Goal: Task Accomplishment & Management: Manage account settings

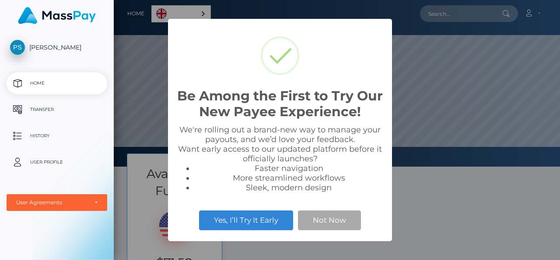
scroll to position [166, 447]
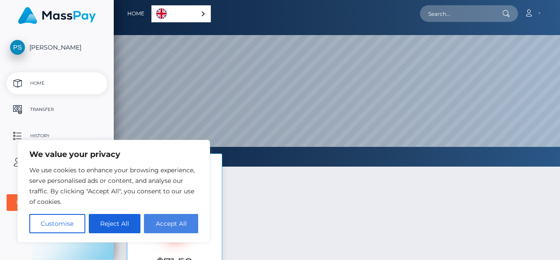
click at [158, 219] on button "Accept All" at bounding box center [171, 223] width 54 height 19
checkbox input "true"
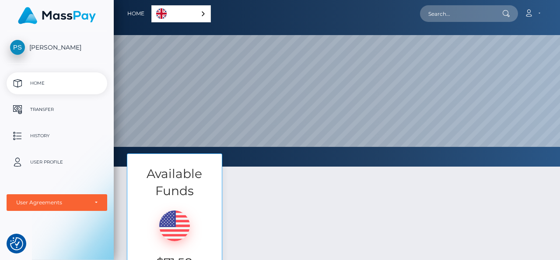
scroll to position [88, 0]
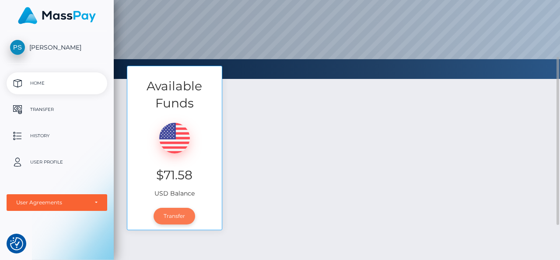
click at [173, 217] on link "Transfer" at bounding box center [175, 216] width 42 height 17
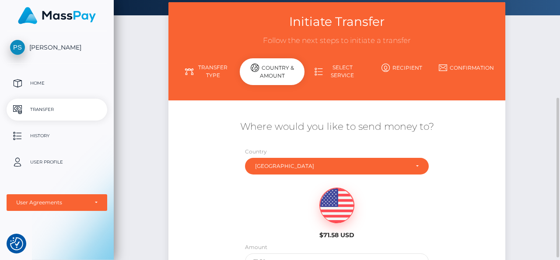
scroll to position [88, 0]
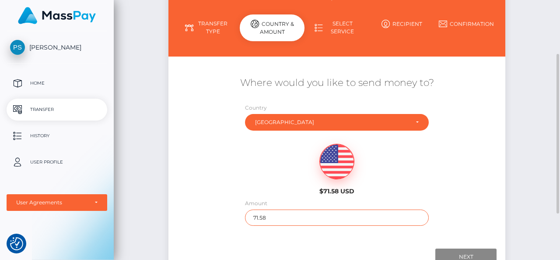
click at [358, 215] on input "71.58" at bounding box center [336, 217] width 183 height 16
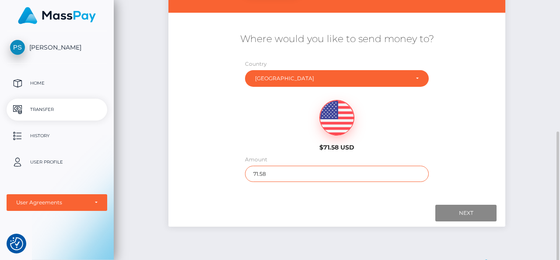
scroll to position [162, 0]
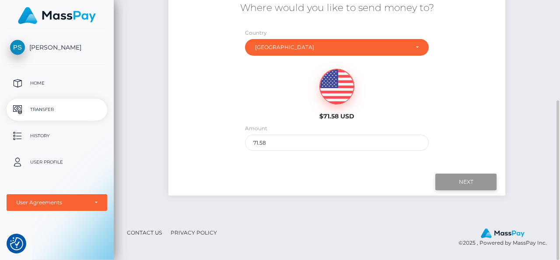
click at [457, 182] on input "Next" at bounding box center [466, 181] width 61 height 17
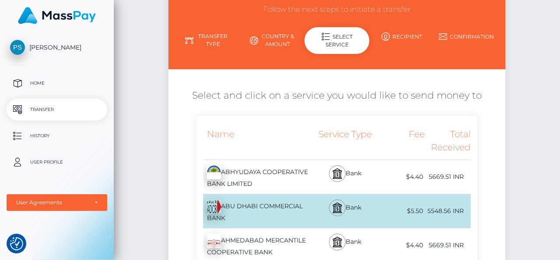
scroll to position [44, 0]
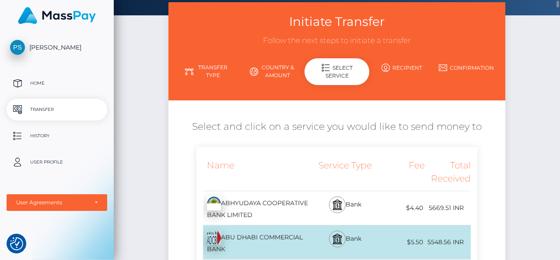
click at [264, 68] on link "Country & Amount" at bounding box center [272, 71] width 65 height 23
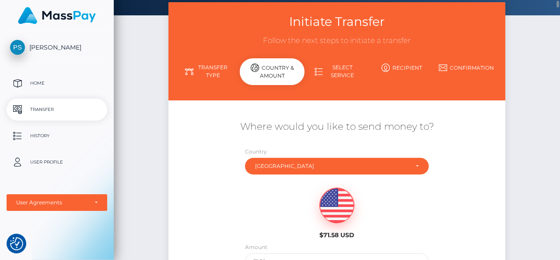
click at [182, 64] on link "Transfer Type" at bounding box center [207, 71] width 65 height 23
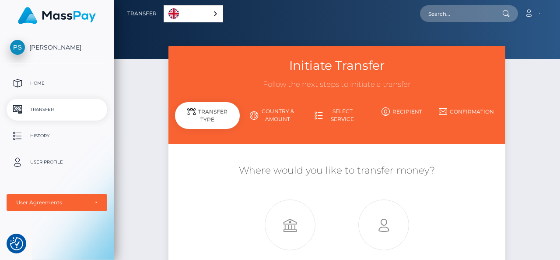
scroll to position [88, 0]
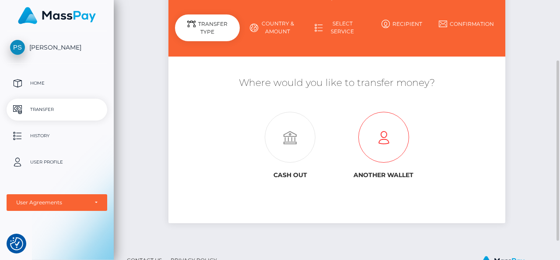
click at [381, 145] on icon at bounding box center [384, 137] width 94 height 51
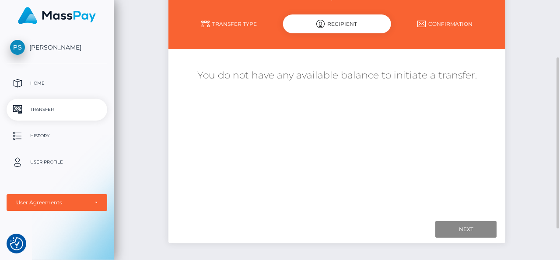
scroll to position [88, 0]
click at [32, 157] on p "User Profile" at bounding box center [57, 161] width 94 height 13
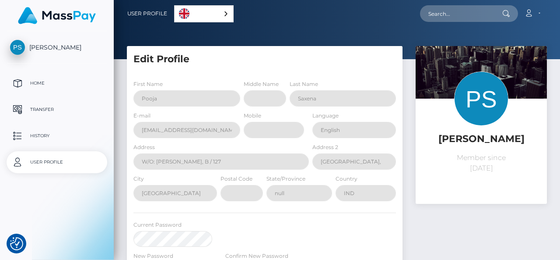
select select
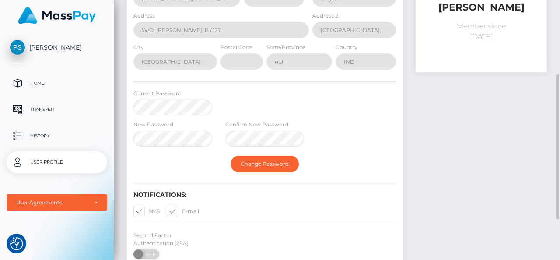
scroll to position [175, 0]
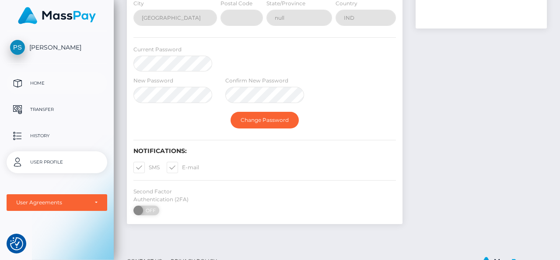
click at [36, 81] on p "Home" at bounding box center [57, 83] width 94 height 13
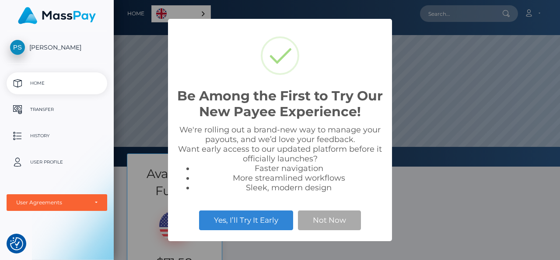
scroll to position [166, 447]
click at [324, 221] on button "Not Now" at bounding box center [329, 219] width 63 height 19
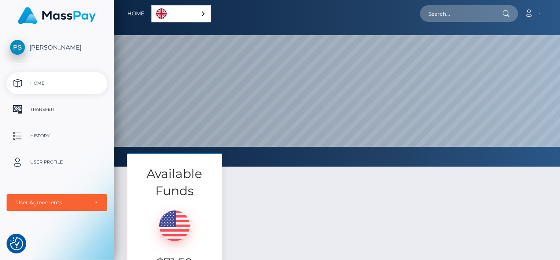
scroll to position [88, 0]
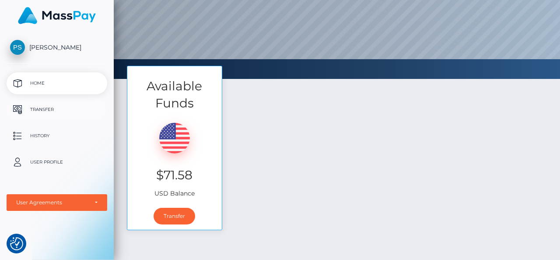
click at [30, 113] on p "Transfer" at bounding box center [57, 109] width 94 height 13
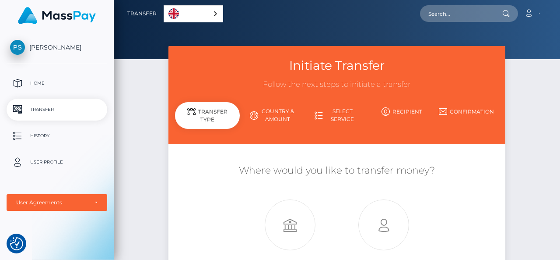
click at [331, 114] on link "Select Service" at bounding box center [337, 115] width 65 height 23
click at [525, 11] on icon at bounding box center [528, 13] width 9 height 7
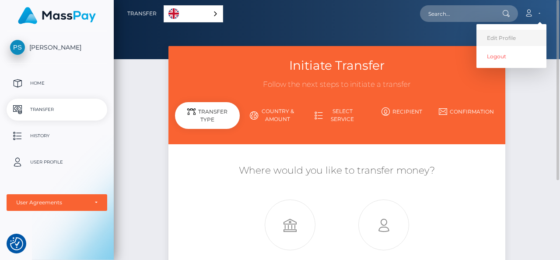
click at [495, 42] on link "Edit Profile" at bounding box center [512, 38] width 70 height 16
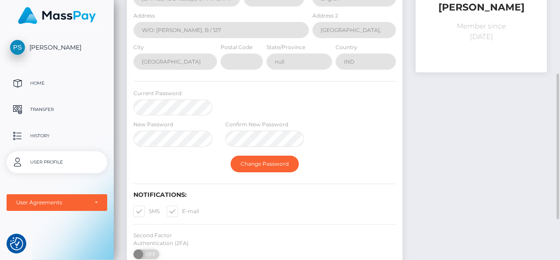
scroll to position [175, 0]
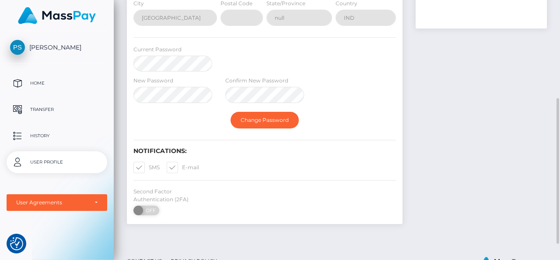
click at [149, 168] on span at bounding box center [149, 167] width 0 height 7
click at [149, 167] on input "SMS" at bounding box center [152, 165] width 6 height 6
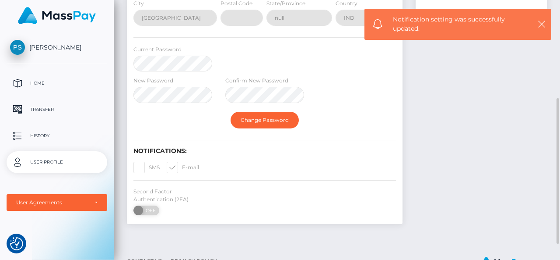
click at [149, 168] on span at bounding box center [149, 167] width 0 height 7
click at [149, 167] on input "SMS" at bounding box center [152, 165] width 6 height 6
checkbox input "true"
